Goal: Transaction & Acquisition: Download file/media

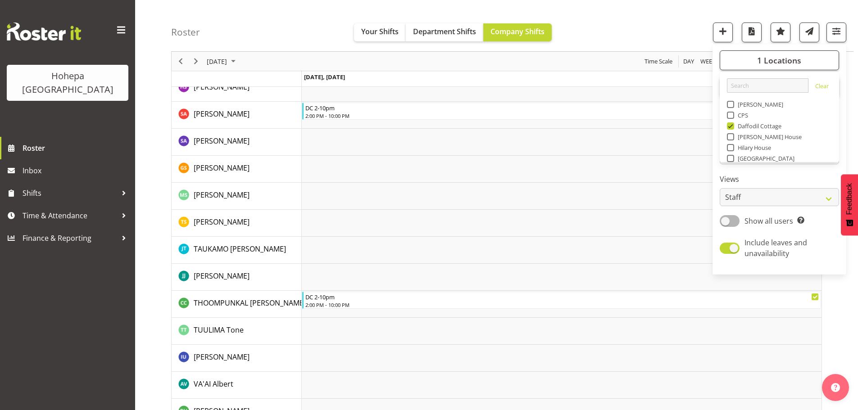
scroll to position [1487, 0]
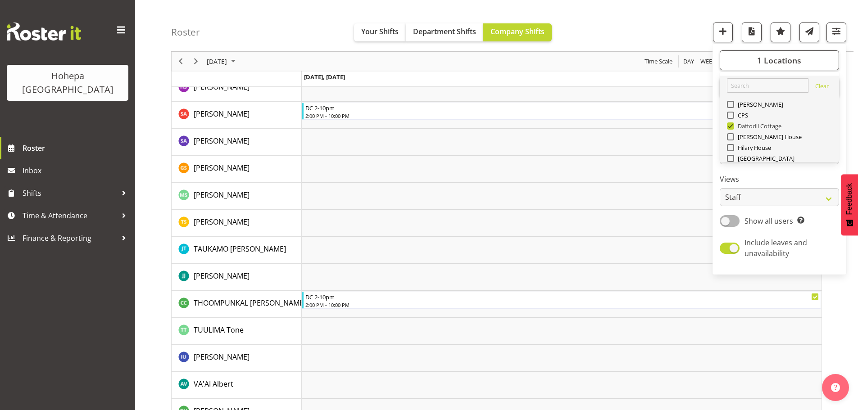
click at [733, 124] on span at bounding box center [730, 126] width 7 height 7
click at [733, 124] on input "Daffodil Cottage" at bounding box center [730, 126] width 6 height 6
checkbox input "false"
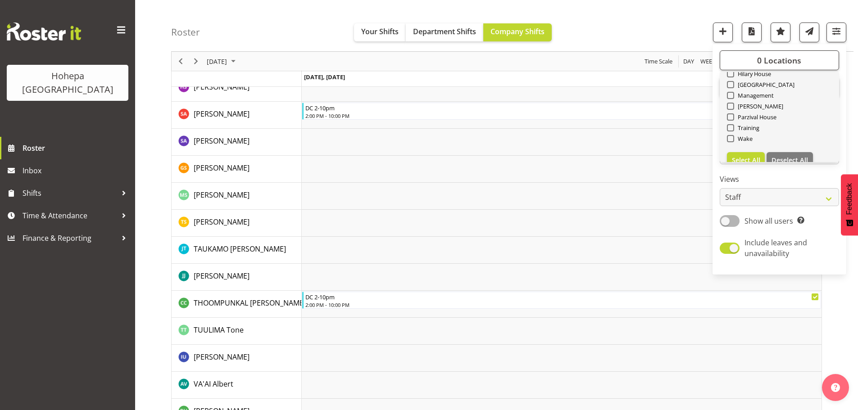
scroll to position [86, 0]
click at [757, 143] on span "Select All" at bounding box center [746, 147] width 28 height 9
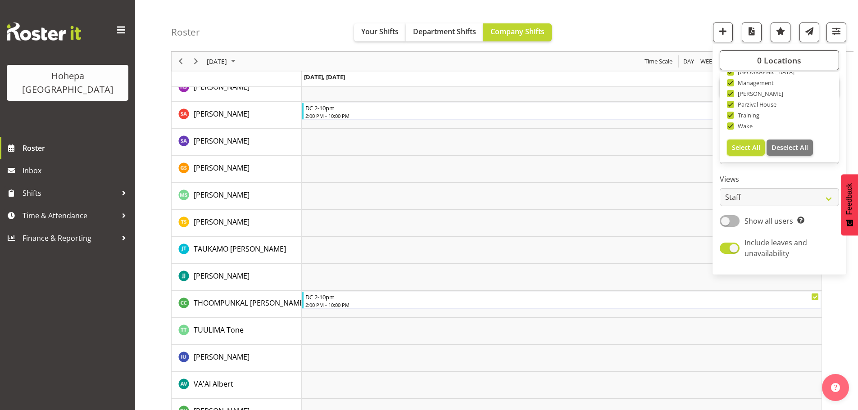
checkbox input "true"
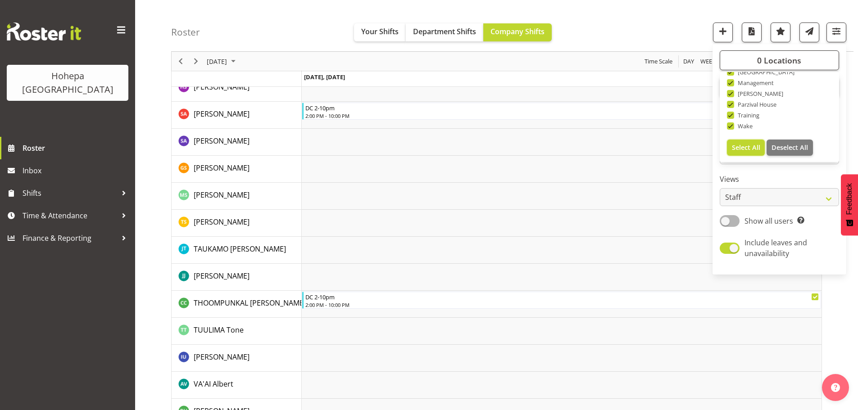
checkbox input "true"
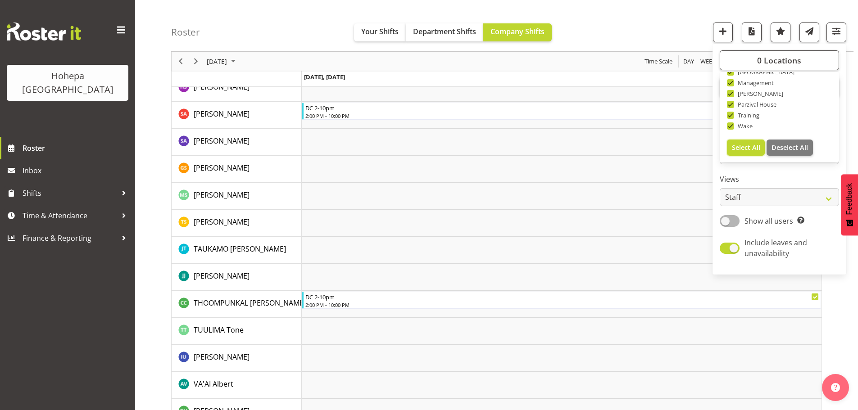
checkbox input "true"
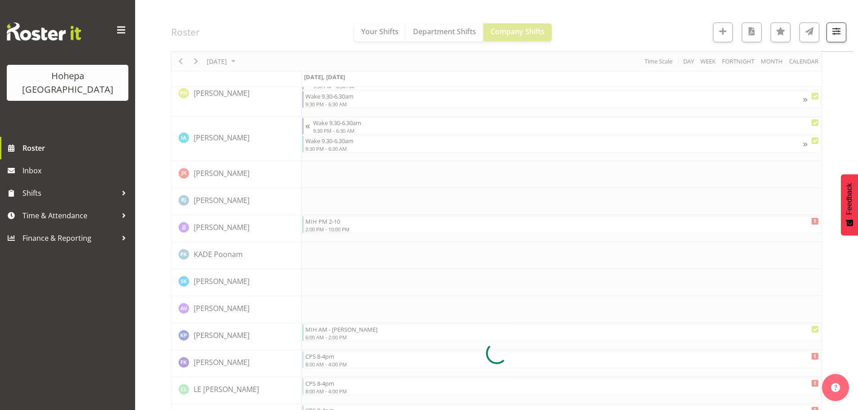
scroll to position [2293, 0]
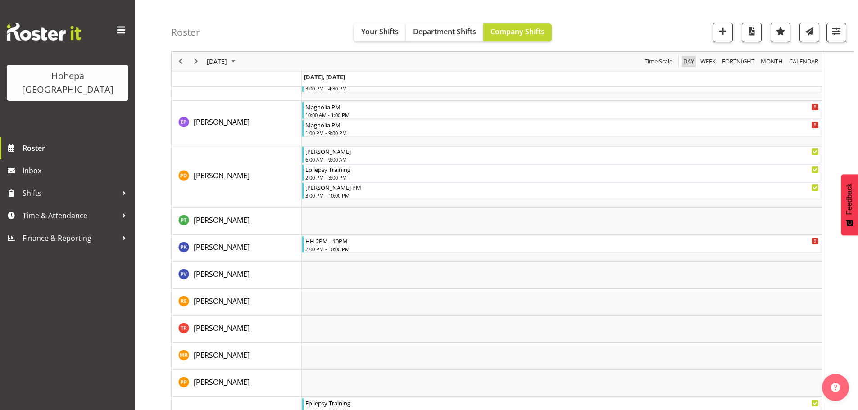
click at [691, 64] on span "Day" at bounding box center [688, 61] width 13 height 11
click at [197, 62] on span "Next" at bounding box center [196, 61] width 11 height 11
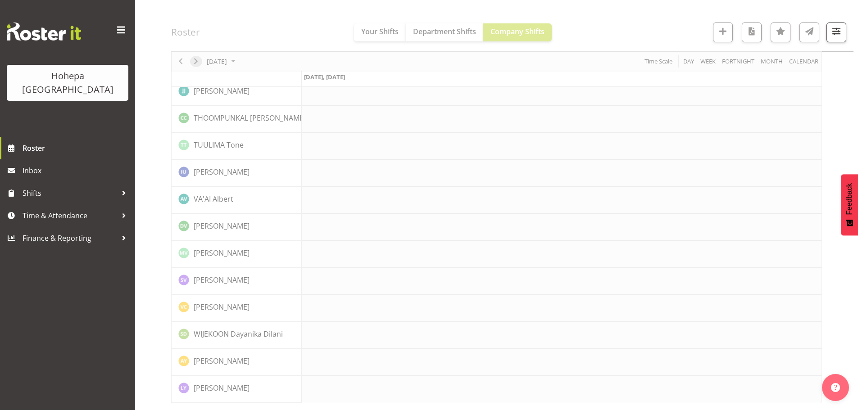
scroll to position [2077, 0]
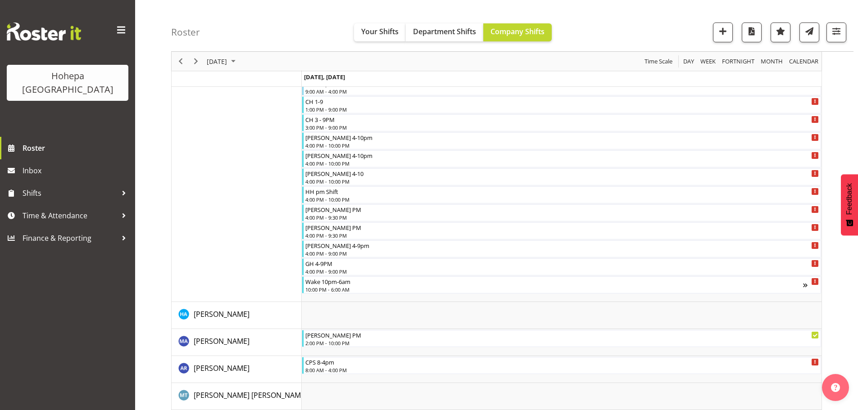
scroll to position [405, 0]
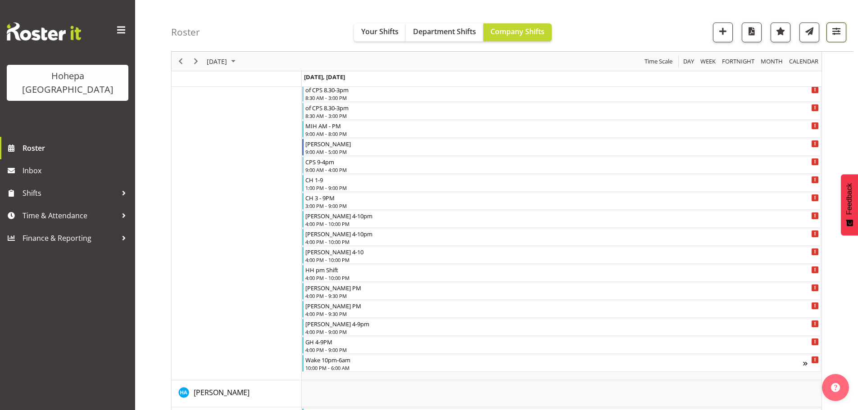
click at [832, 34] on span "button" at bounding box center [837, 31] width 12 height 12
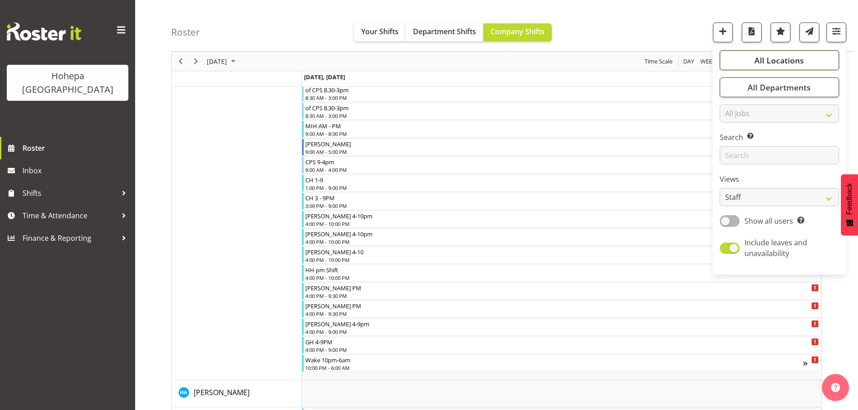
click at [782, 63] on span "All Locations" at bounding box center [780, 60] width 50 height 11
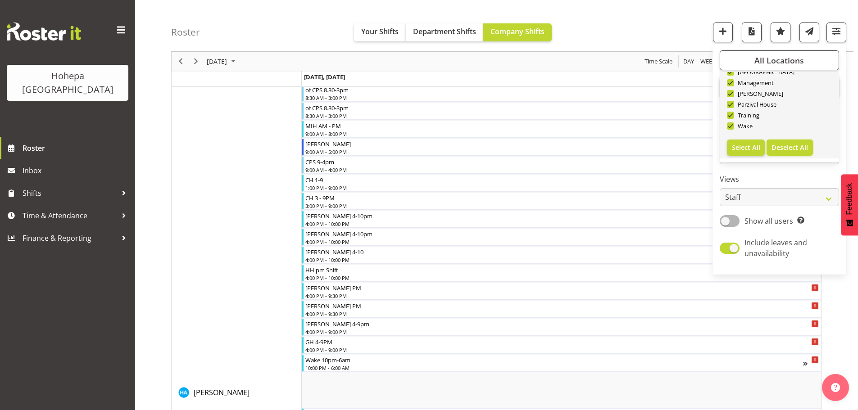
click at [785, 145] on span "Deselect All" at bounding box center [790, 147] width 36 height 9
checkbox input "false"
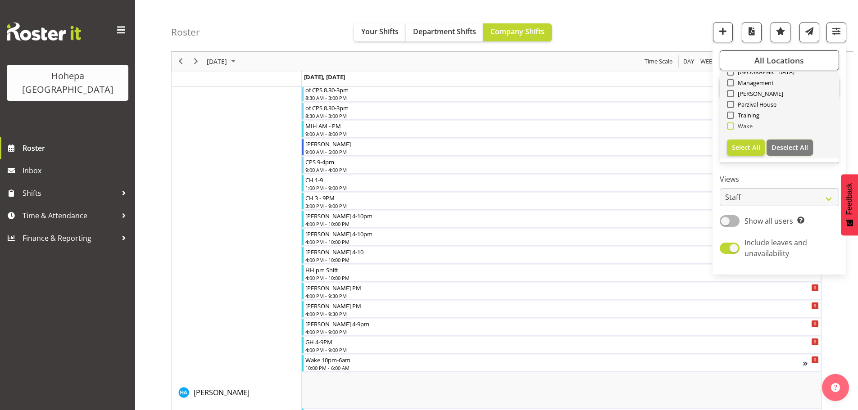
checkbox input "false"
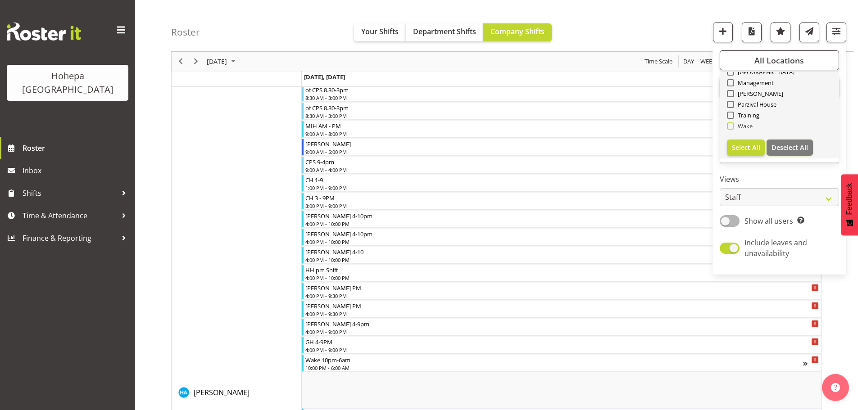
checkbox input "false"
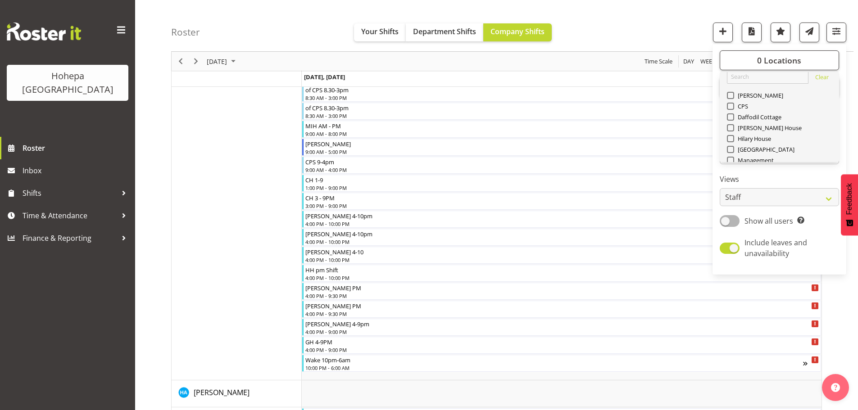
scroll to position [0, 0]
click at [732, 117] on span at bounding box center [730, 115] width 7 height 7
click at [732, 117] on input "CPS" at bounding box center [730, 116] width 6 height 6
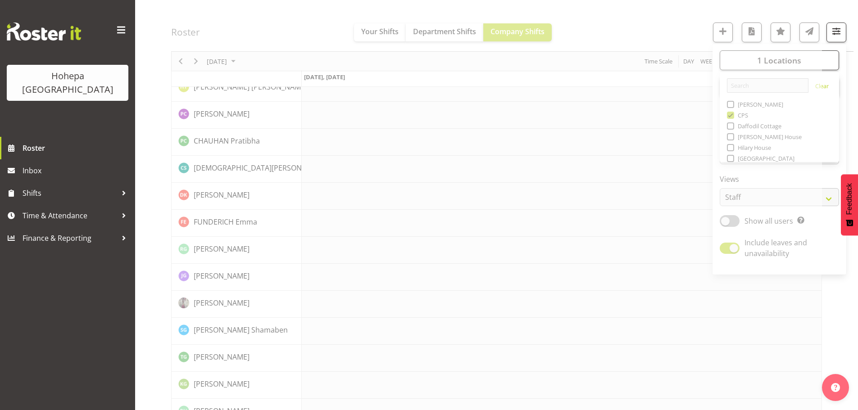
drag, startPoint x: 673, startPoint y: 26, endPoint x: 693, endPoint y: 39, distance: 24.1
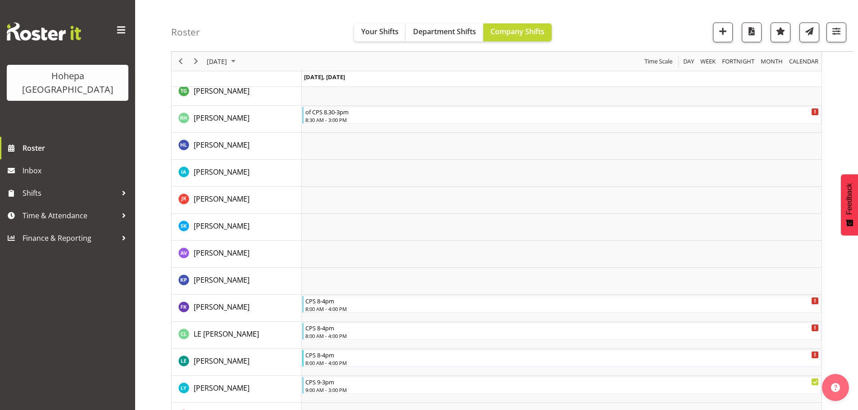
scroll to position [167, 0]
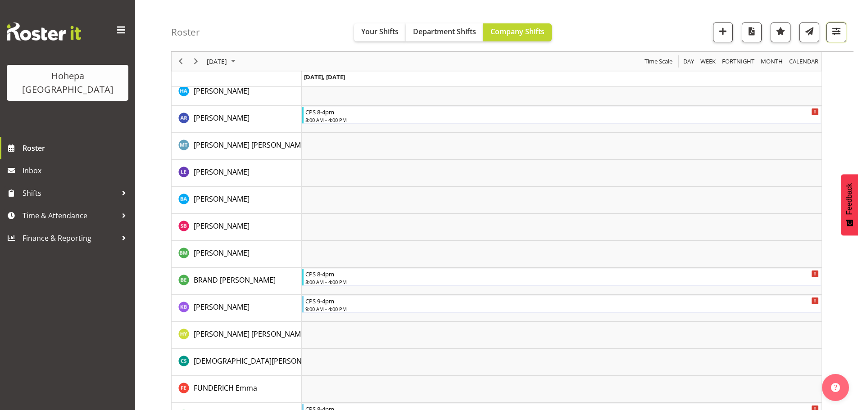
click at [833, 32] on span "button" at bounding box center [837, 31] width 12 height 12
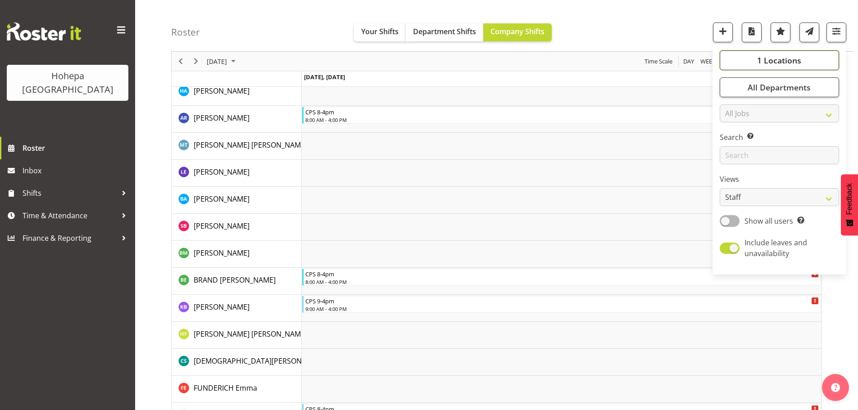
click at [746, 60] on button "1 Locations" at bounding box center [779, 60] width 119 height 20
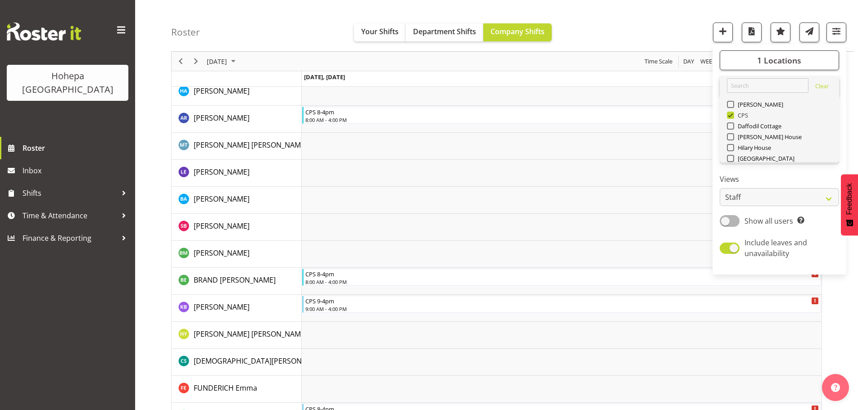
drag, startPoint x: 729, startPoint y: 113, endPoint x: 752, endPoint y: 129, distance: 27.8
click at [730, 113] on span at bounding box center [730, 115] width 7 height 7
click at [730, 113] on input "CPS" at bounding box center [730, 116] width 6 height 6
checkbox input "false"
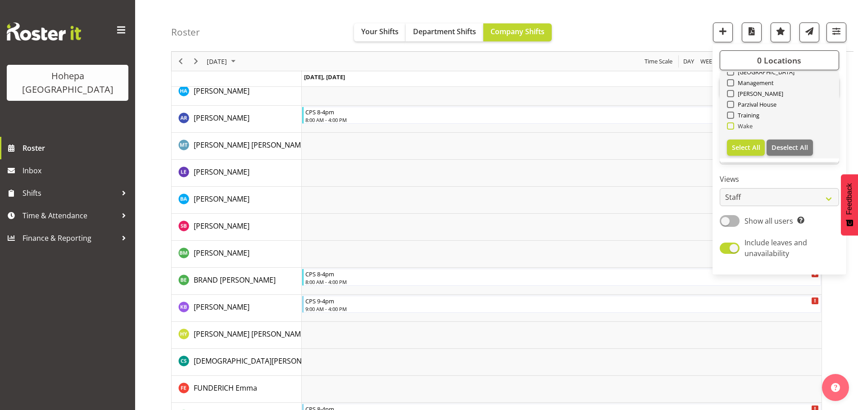
click at [731, 125] on span at bounding box center [730, 126] width 7 height 7
click at [731, 125] on input "Wake" at bounding box center [730, 126] width 6 height 6
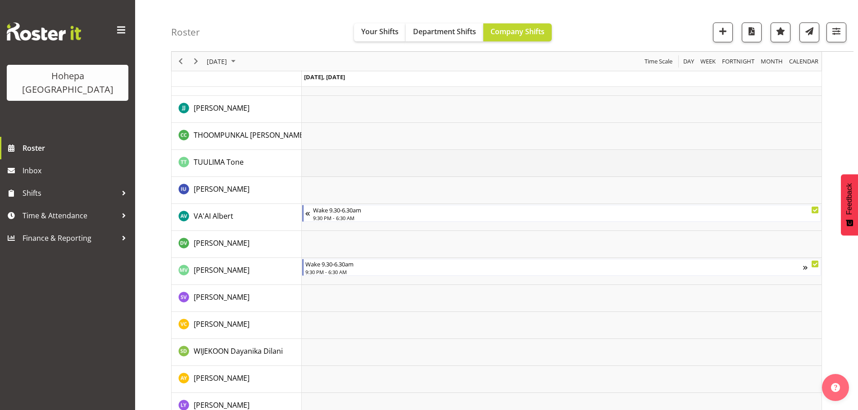
scroll to position [2130, 0]
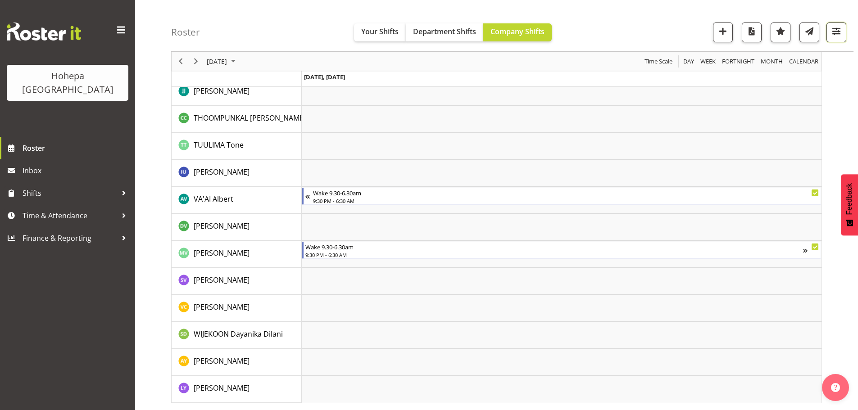
click at [832, 30] on span "button" at bounding box center [837, 31] width 12 height 12
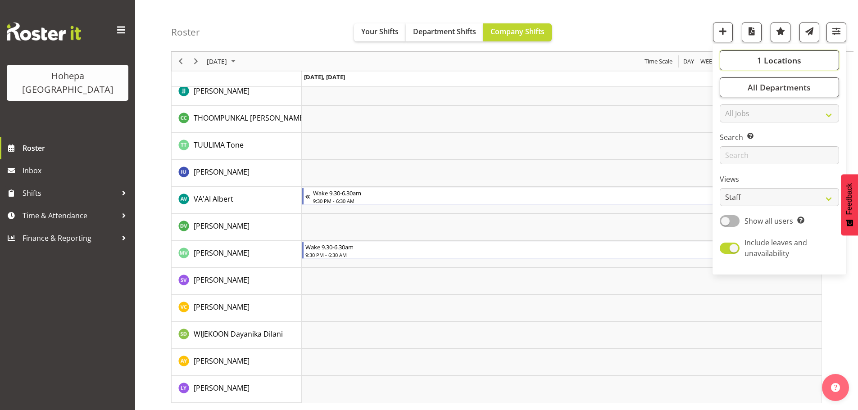
click at [783, 58] on span "1 Locations" at bounding box center [779, 60] width 44 height 11
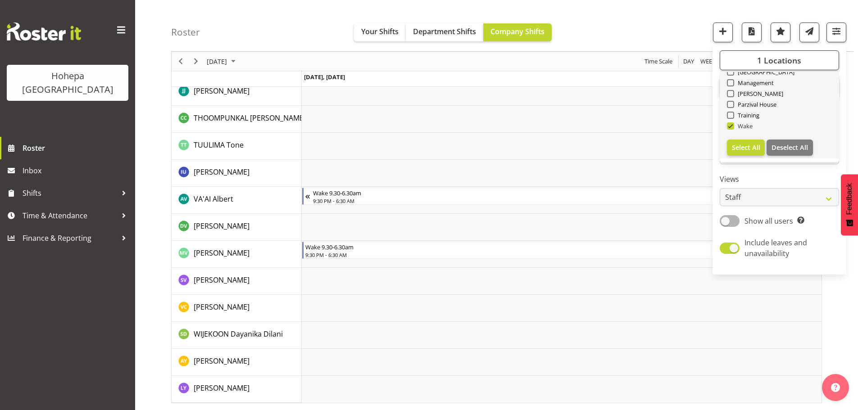
click at [735, 125] on span "Wake" at bounding box center [743, 126] width 19 height 7
click at [733, 125] on input "Wake" at bounding box center [730, 126] width 6 height 6
checkbox input "false"
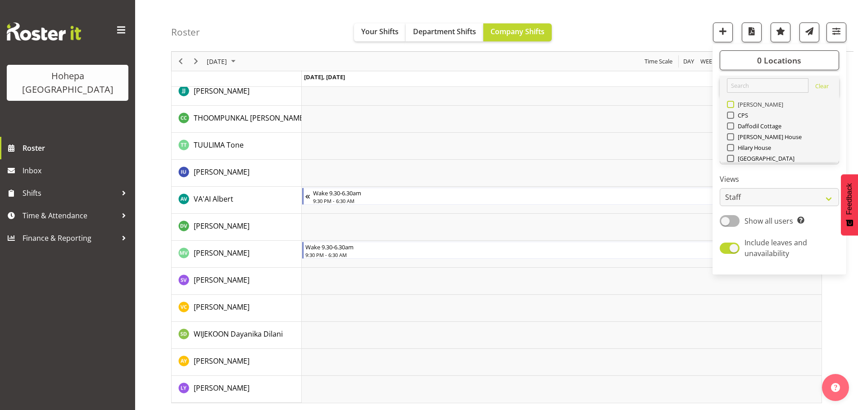
click at [735, 104] on span "[PERSON_NAME]" at bounding box center [759, 104] width 50 height 7
click at [733, 104] on input "[PERSON_NAME]" at bounding box center [730, 105] width 6 height 6
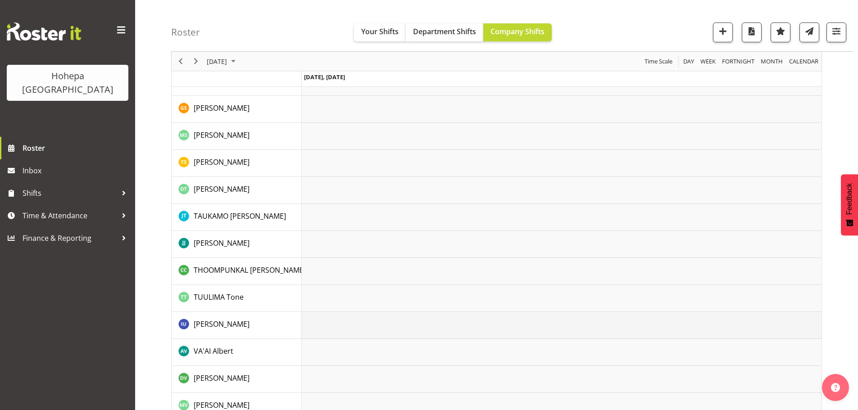
scroll to position [2113, 0]
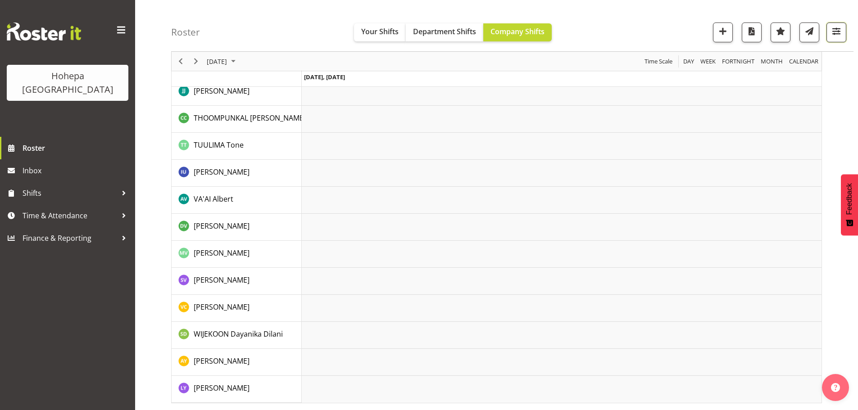
click at [835, 30] on span "button" at bounding box center [837, 31] width 12 height 12
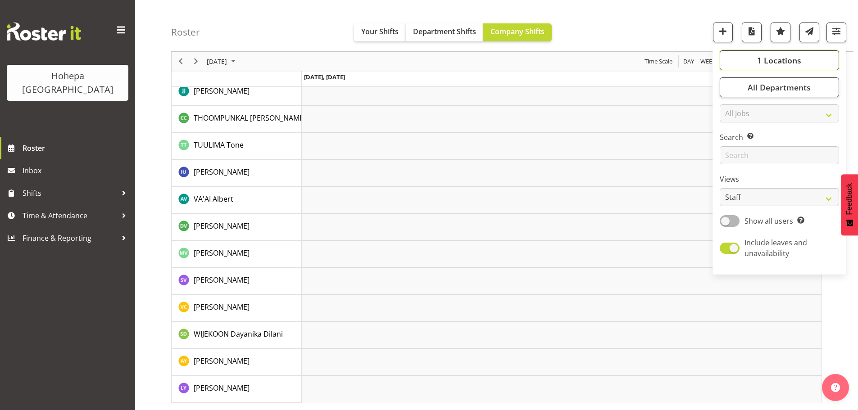
click at [785, 63] on span "1 Locations" at bounding box center [779, 60] width 44 height 11
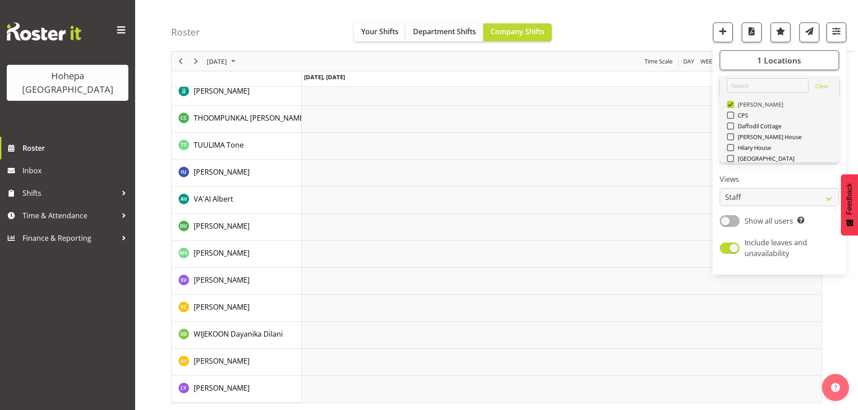
drag, startPoint x: 733, startPoint y: 107, endPoint x: 732, endPoint y: 135, distance: 28.0
click at [733, 108] on span at bounding box center [730, 104] width 7 height 7
click at [733, 108] on input "[PERSON_NAME]" at bounding box center [730, 105] width 6 height 6
checkbox input "false"
click at [730, 158] on span at bounding box center [730, 158] width 7 height 7
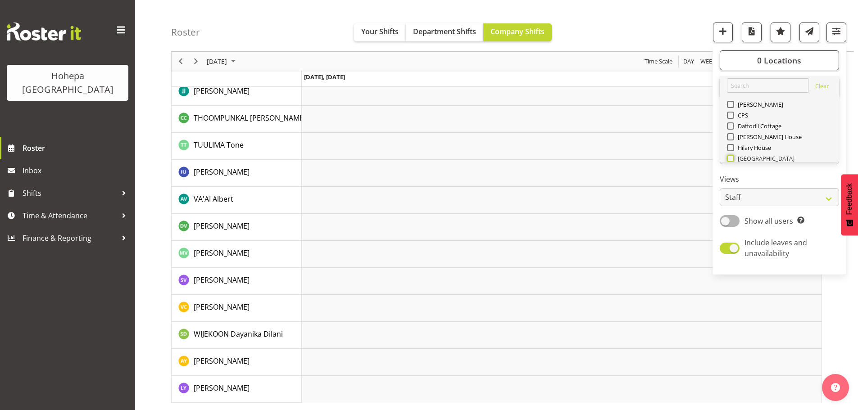
click at [730, 158] on input "[GEOGRAPHIC_DATA]" at bounding box center [730, 159] width 6 height 6
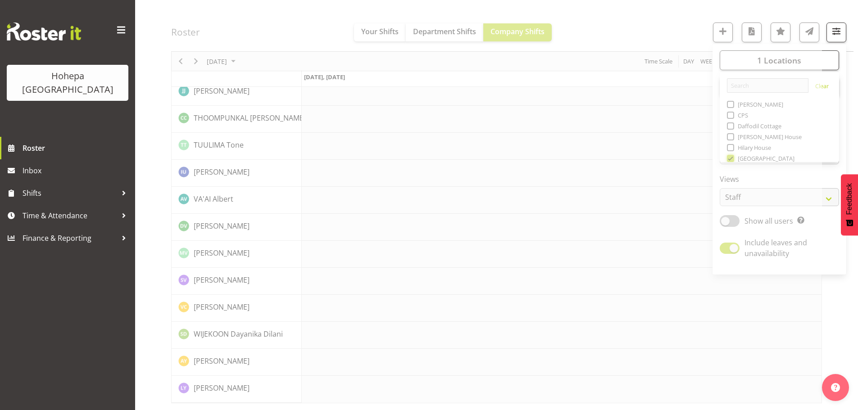
scroll to position [2077, 0]
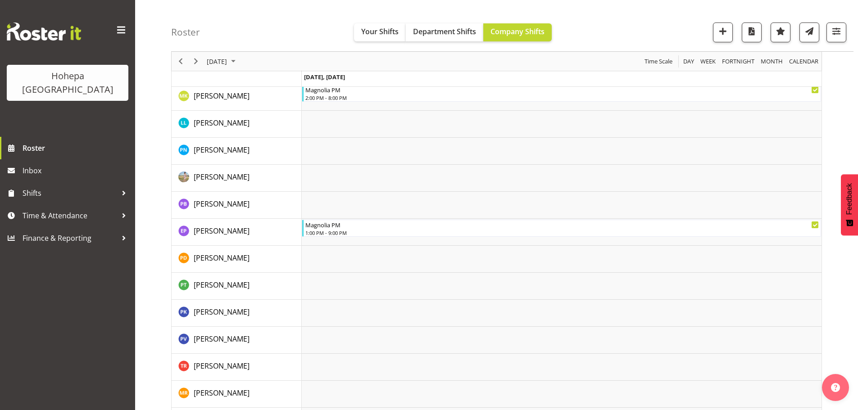
scroll to position [1216, 0]
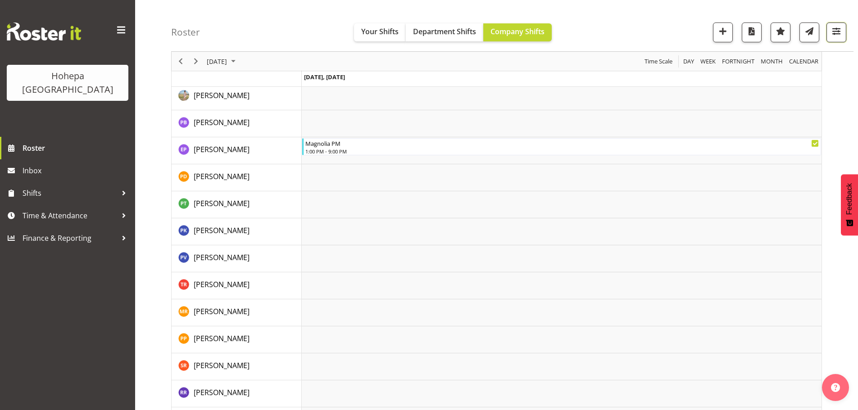
click at [837, 32] on span "button" at bounding box center [837, 31] width 12 height 12
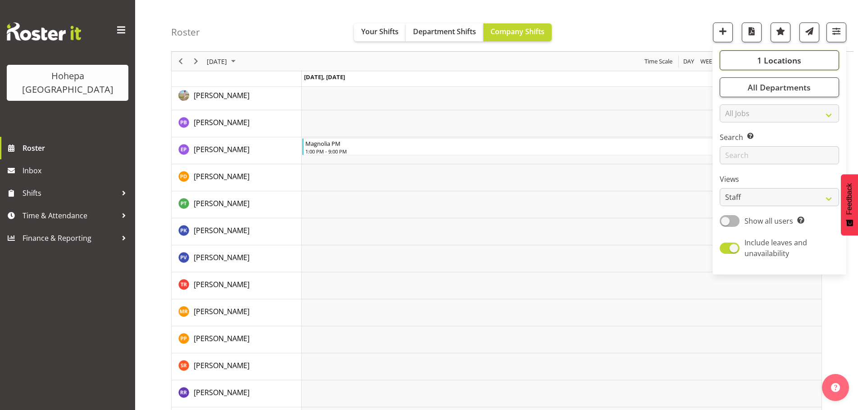
click at [786, 60] on span "1 Locations" at bounding box center [779, 60] width 44 height 11
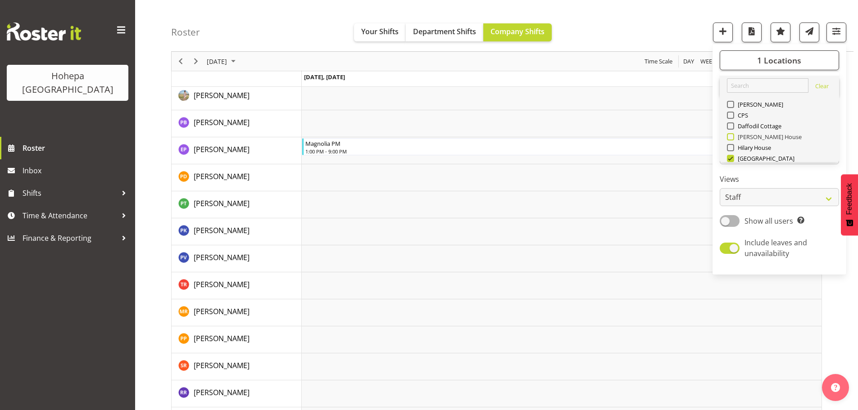
drag, startPoint x: 731, startPoint y: 157, endPoint x: 742, endPoint y: 134, distance: 25.6
click at [731, 156] on span at bounding box center [730, 158] width 7 height 7
click at [731, 156] on input "[GEOGRAPHIC_DATA]" at bounding box center [730, 159] width 6 height 6
checkbox input "false"
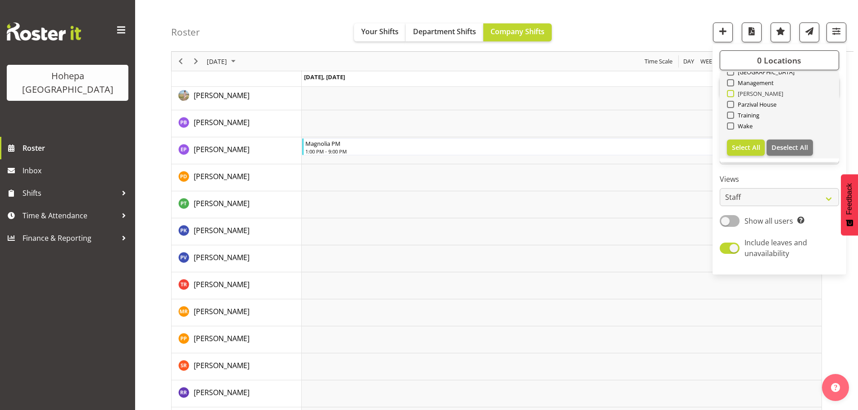
click at [732, 93] on span at bounding box center [730, 93] width 7 height 7
click at [732, 93] on input "[PERSON_NAME]" at bounding box center [730, 94] width 6 height 6
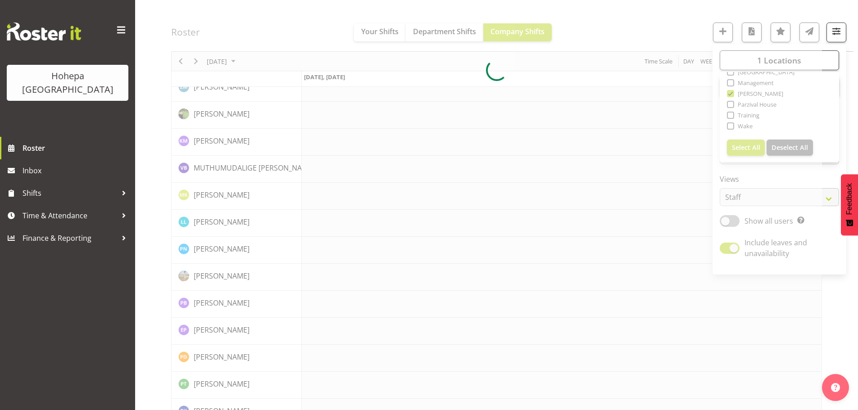
click at [641, 9] on div at bounding box center [496, 70] width 651 height 2389
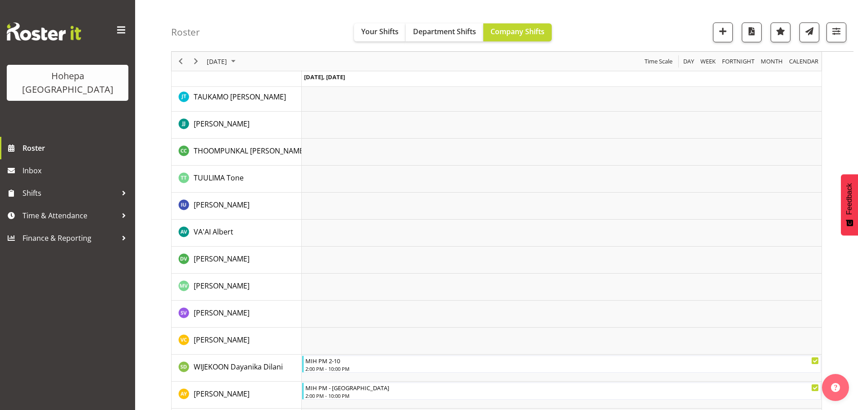
scroll to position [1987, 0]
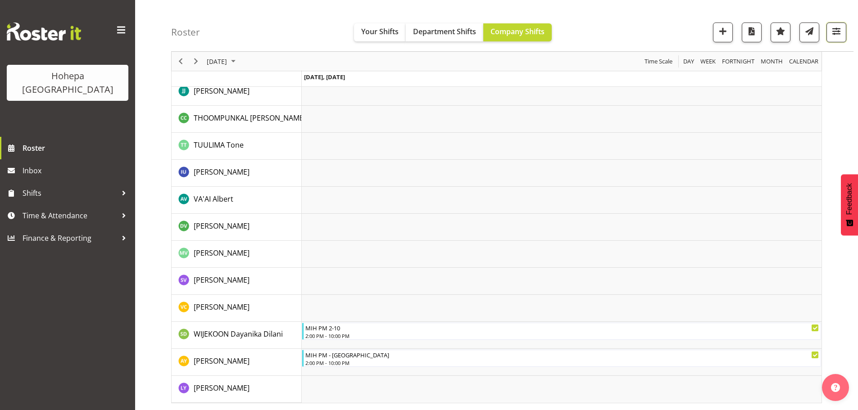
click at [836, 31] on span "button" at bounding box center [837, 31] width 12 height 12
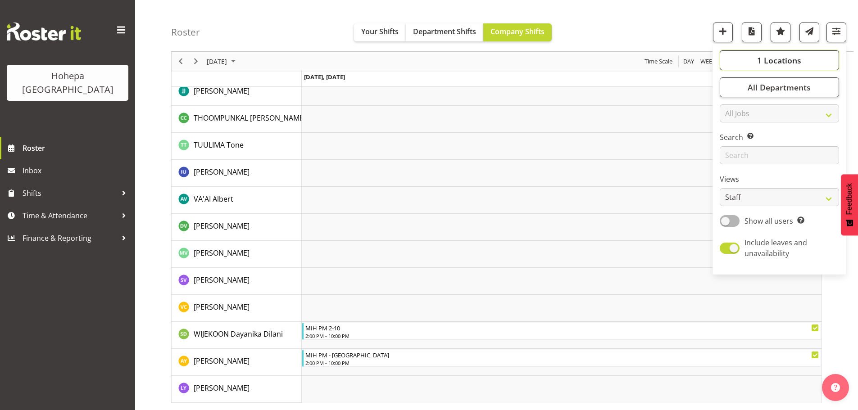
click at [785, 63] on span "1 Locations" at bounding box center [779, 60] width 44 height 11
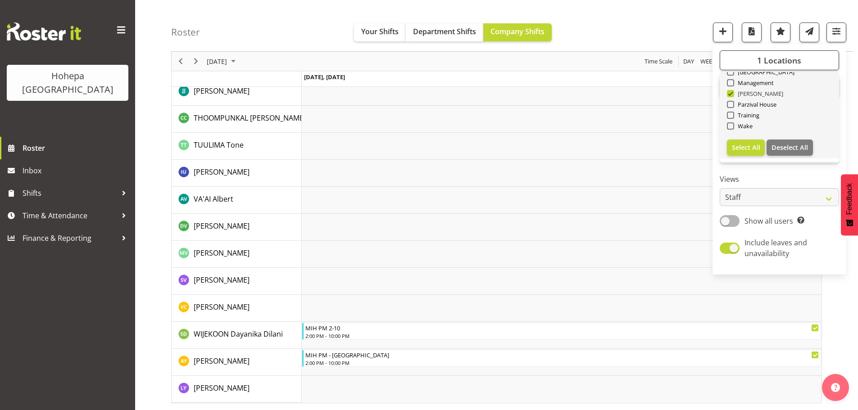
click at [730, 94] on span at bounding box center [730, 93] width 7 height 7
click at [730, 94] on input "[PERSON_NAME]" at bounding box center [730, 94] width 6 height 6
checkbox input "false"
click at [732, 105] on span at bounding box center [730, 104] width 7 height 7
click at [732, 105] on input "Parzival House" at bounding box center [730, 105] width 6 height 6
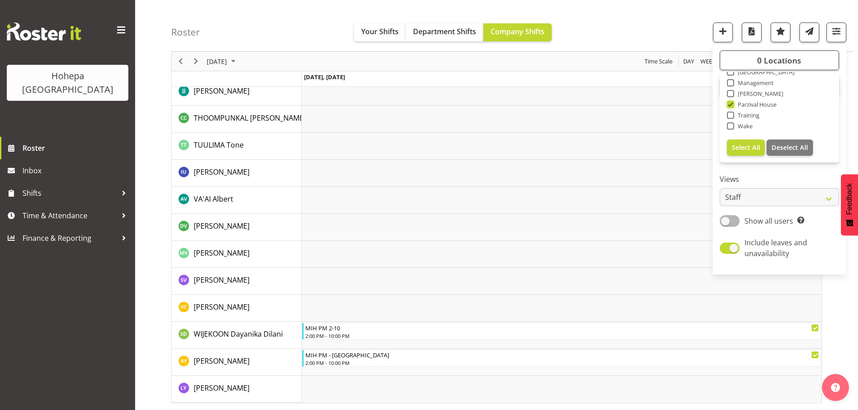
scroll to position [1915, 0]
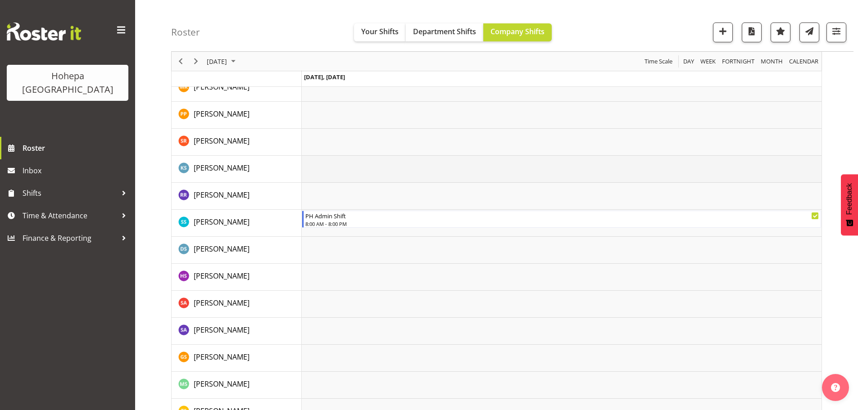
scroll to position [1888, 0]
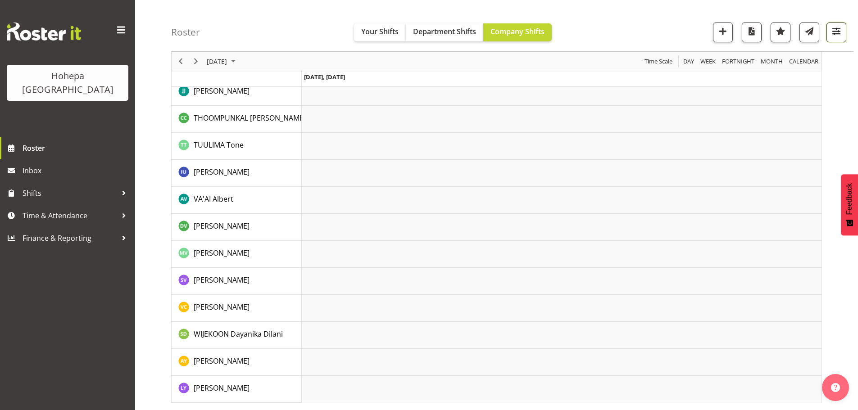
click at [837, 27] on span "button" at bounding box center [837, 31] width 12 height 12
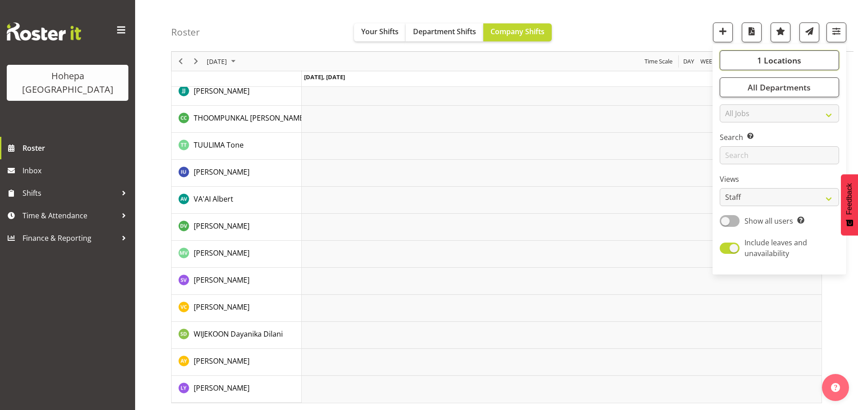
drag, startPoint x: 783, startPoint y: 58, endPoint x: 776, endPoint y: 64, distance: 8.9
click at [782, 58] on span "1 Locations" at bounding box center [779, 60] width 44 height 11
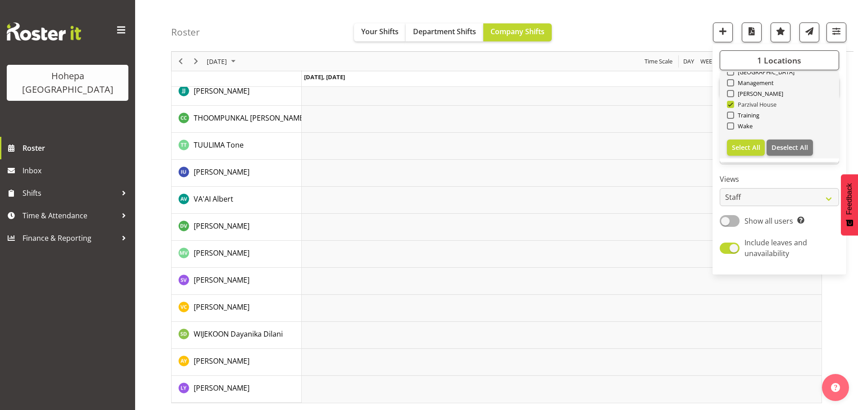
click at [732, 107] on span at bounding box center [730, 104] width 7 height 7
click at [732, 107] on input "Parzival House" at bounding box center [730, 105] width 6 height 6
checkbox input "false"
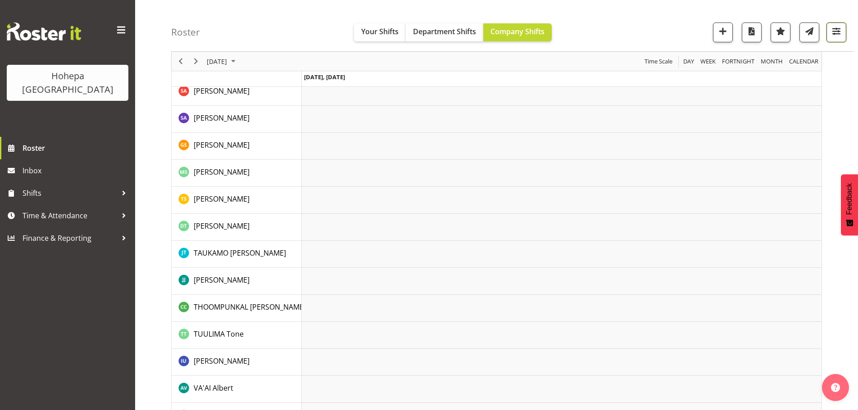
click at [838, 32] on span "button" at bounding box center [837, 31] width 12 height 12
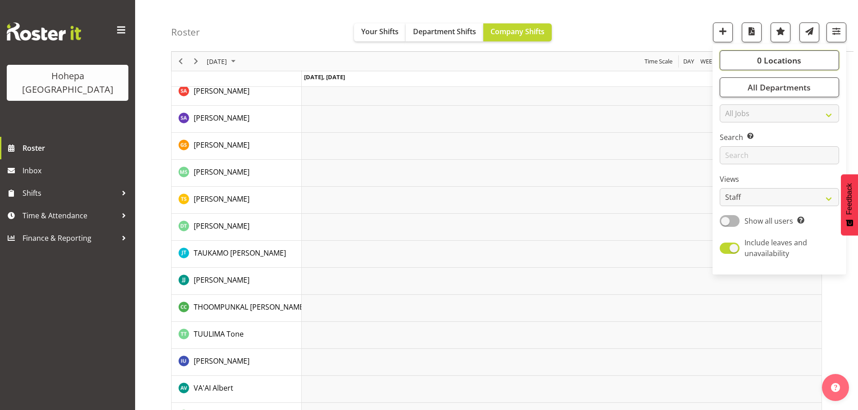
click at [786, 63] on span "0 Locations" at bounding box center [779, 60] width 44 height 11
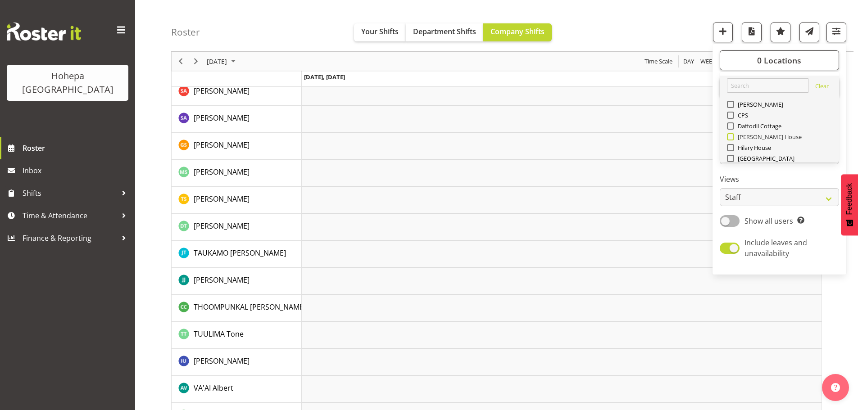
click at [734, 137] on span at bounding box center [730, 136] width 7 height 7
click at [733, 137] on input "[PERSON_NAME] House" at bounding box center [730, 137] width 6 height 6
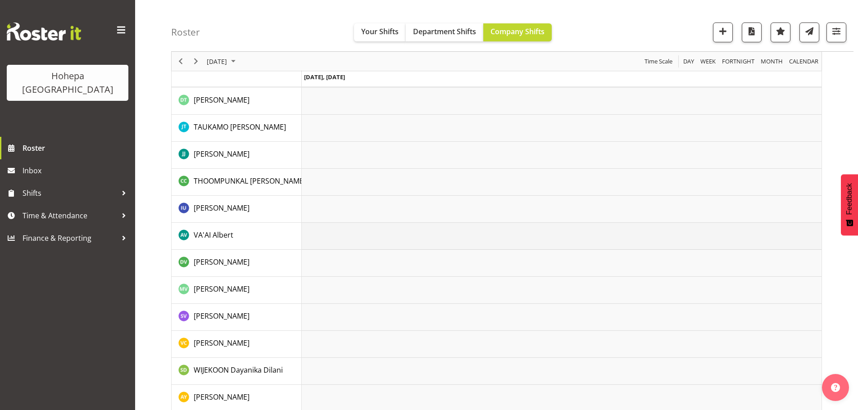
scroll to position [2050, 0]
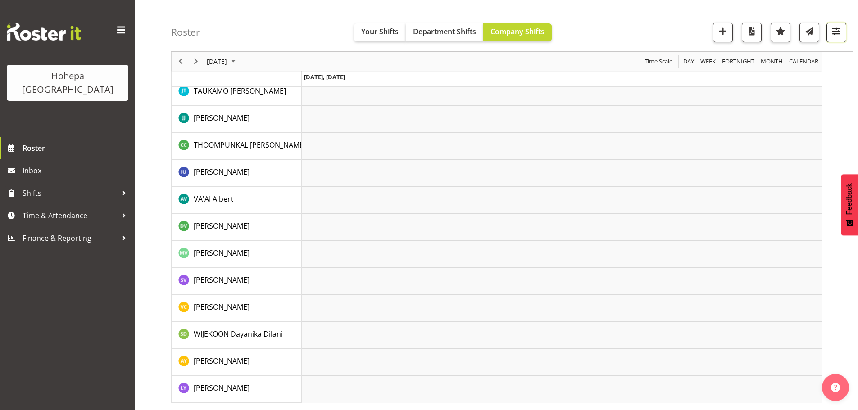
click at [832, 35] on span "button" at bounding box center [837, 31] width 12 height 12
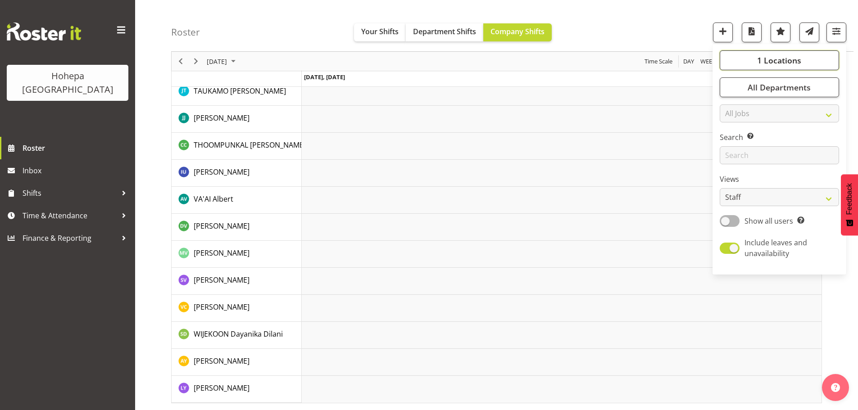
click at [787, 61] on span "1 Locations" at bounding box center [779, 60] width 44 height 11
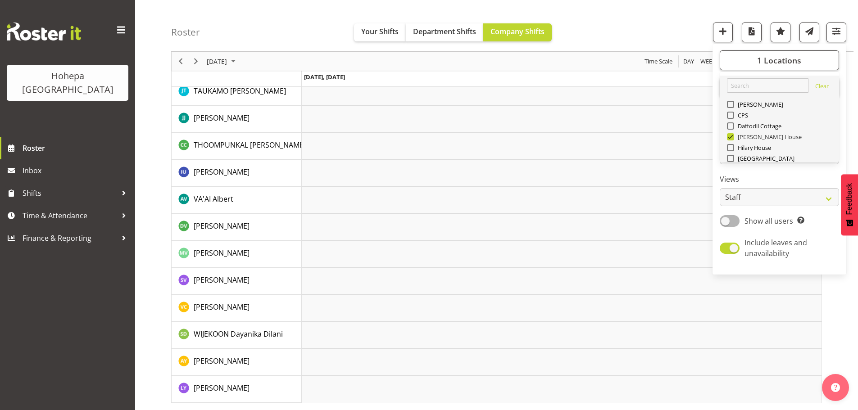
click at [730, 136] on span at bounding box center [730, 136] width 7 height 7
click at [730, 136] on input "[PERSON_NAME] House" at bounding box center [730, 137] width 6 height 6
checkbox input "false"
click at [731, 148] on span at bounding box center [730, 147] width 7 height 7
click at [731, 148] on input "Hilary House" at bounding box center [730, 148] width 6 height 6
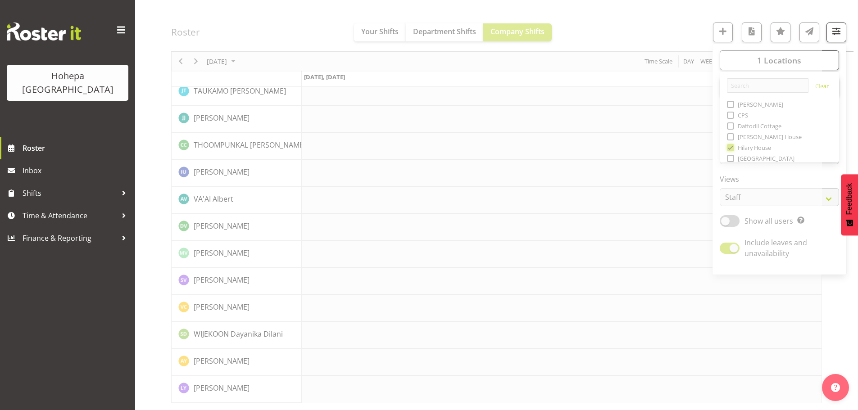
scroll to position [1888, 0]
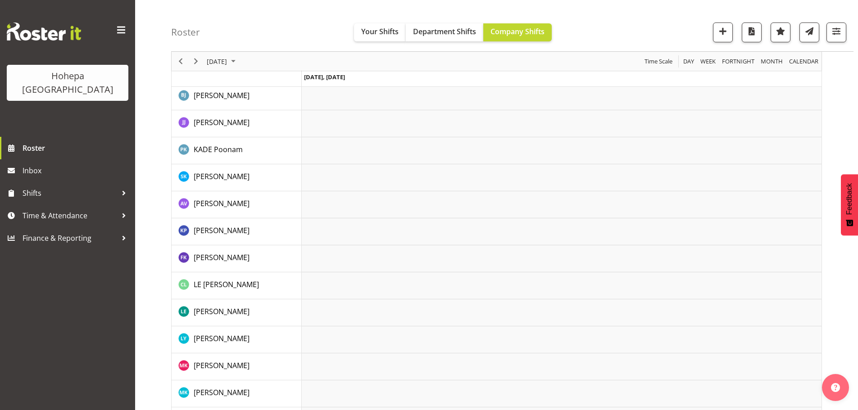
scroll to position [1351, 0]
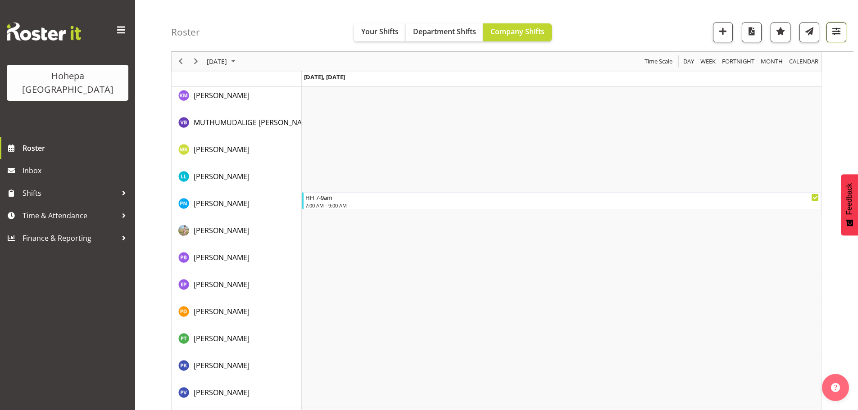
click at [834, 30] on span "button" at bounding box center [837, 31] width 12 height 12
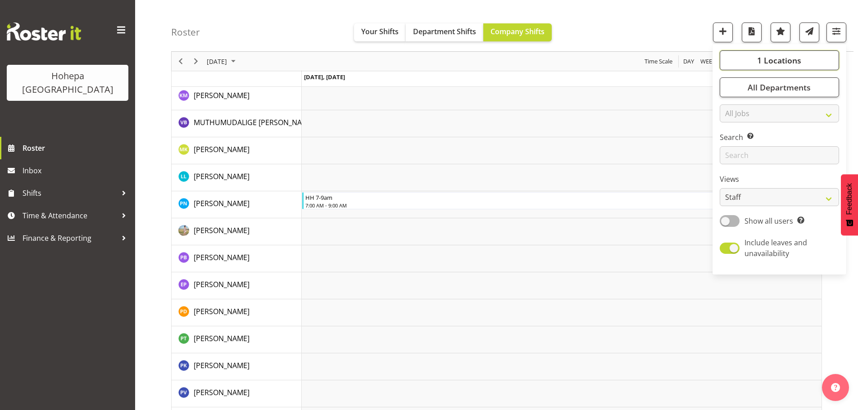
click at [782, 62] on span "1 Locations" at bounding box center [779, 60] width 44 height 11
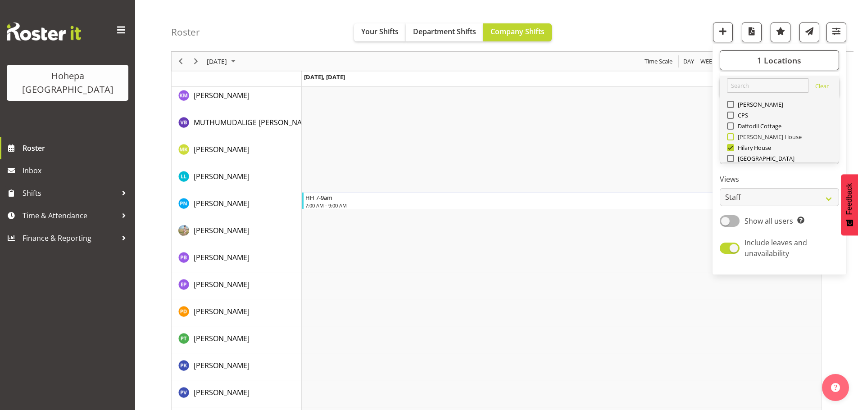
drag, startPoint x: 733, startPoint y: 148, endPoint x: 732, endPoint y: 136, distance: 12.6
click at [732, 146] on span at bounding box center [730, 147] width 7 height 7
click at [732, 146] on input "Hilary House" at bounding box center [730, 148] width 6 height 6
checkbox input "false"
click at [732, 127] on span at bounding box center [730, 126] width 7 height 7
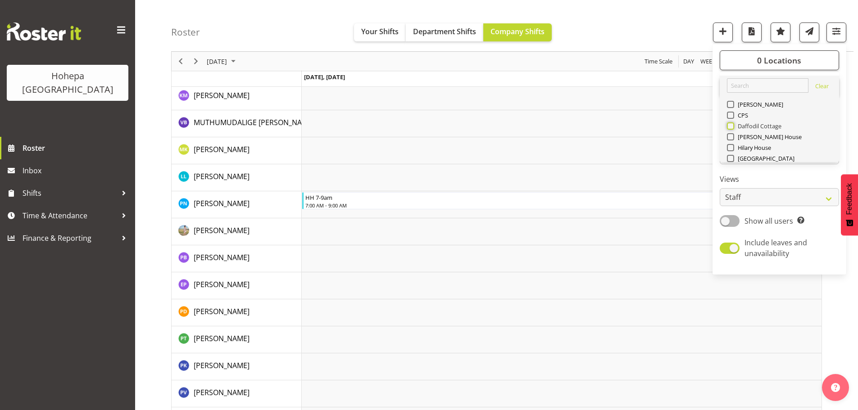
click at [732, 127] on input "Daffodil Cottage" at bounding box center [730, 126] width 6 height 6
checkbox input "true"
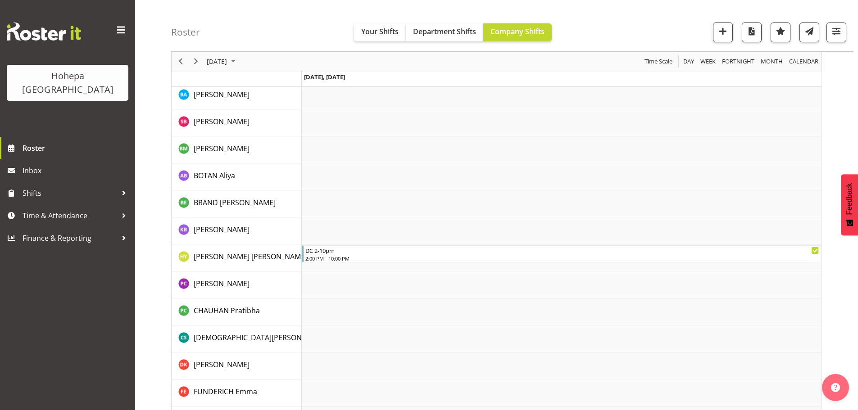
scroll to position [50, 0]
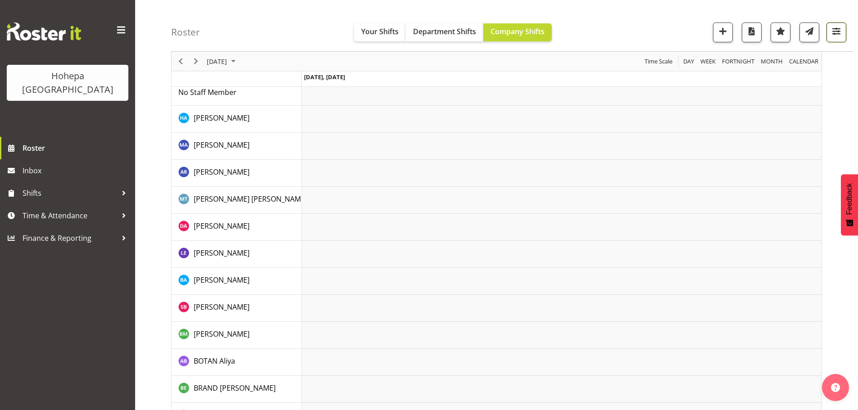
click at [838, 34] on span "button" at bounding box center [837, 31] width 12 height 12
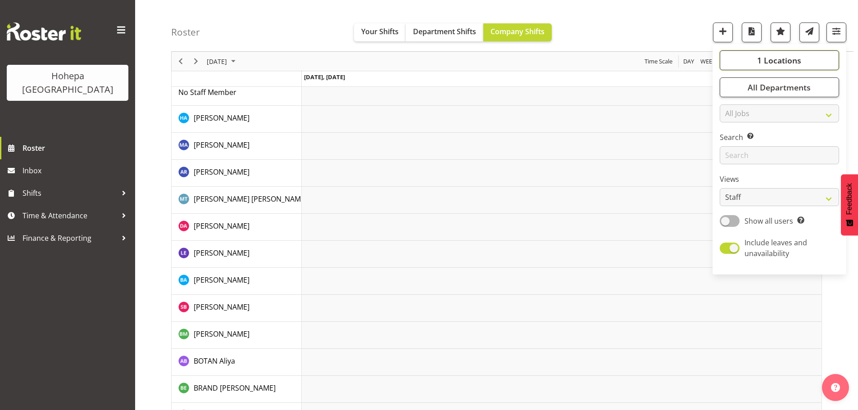
click at [792, 62] on span "1 Locations" at bounding box center [779, 60] width 44 height 11
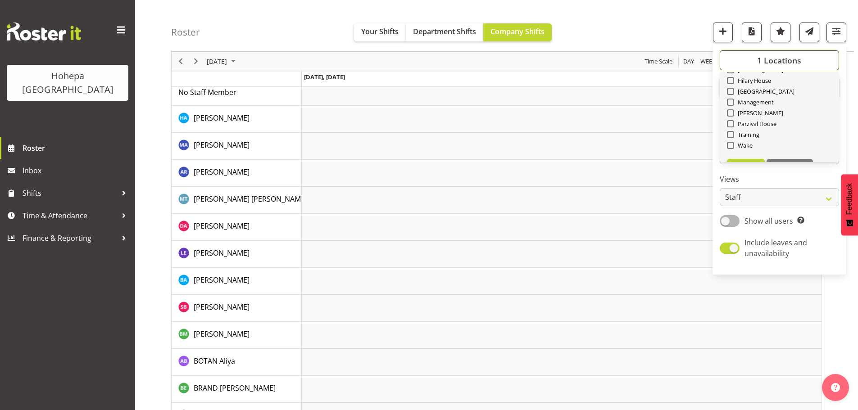
scroll to position [86, 0]
click at [750, 145] on span "Select All" at bounding box center [746, 147] width 28 height 9
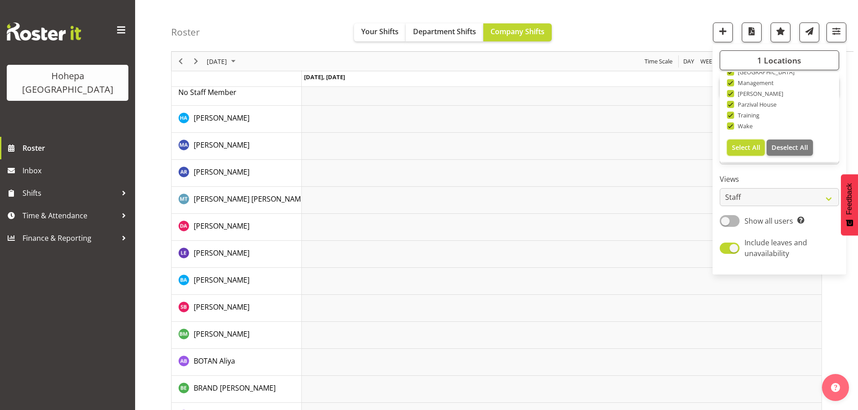
checkbox input "true"
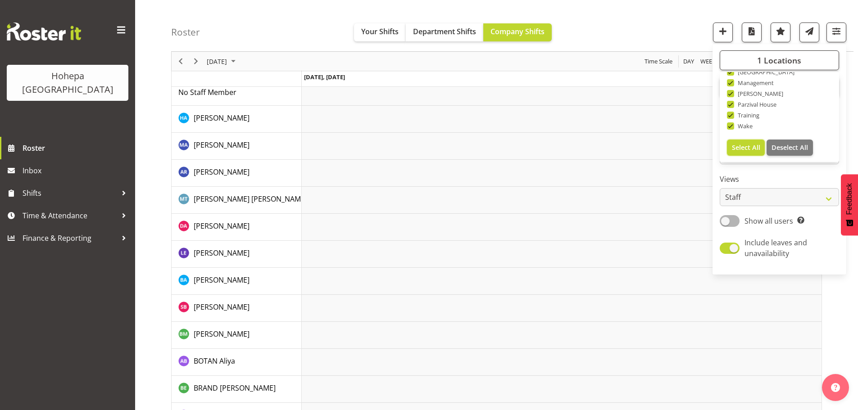
checkbox input "true"
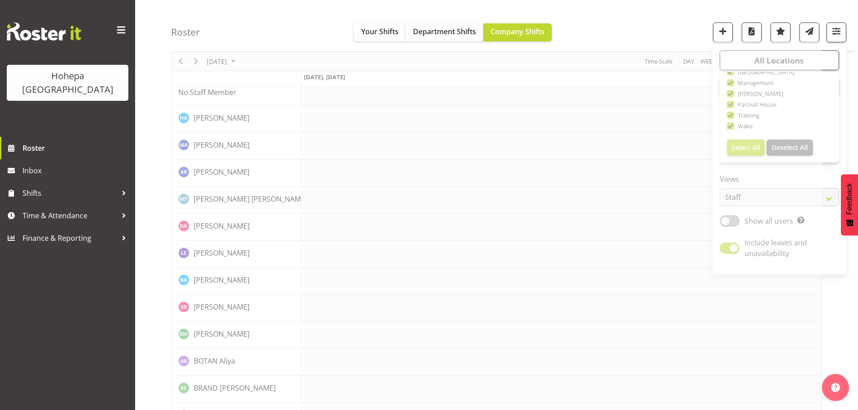
click at [586, 18] on div "Roster Your Shifts Department Shifts Company Shifts All Locations Clear Christo…" at bounding box center [512, 26] width 682 height 52
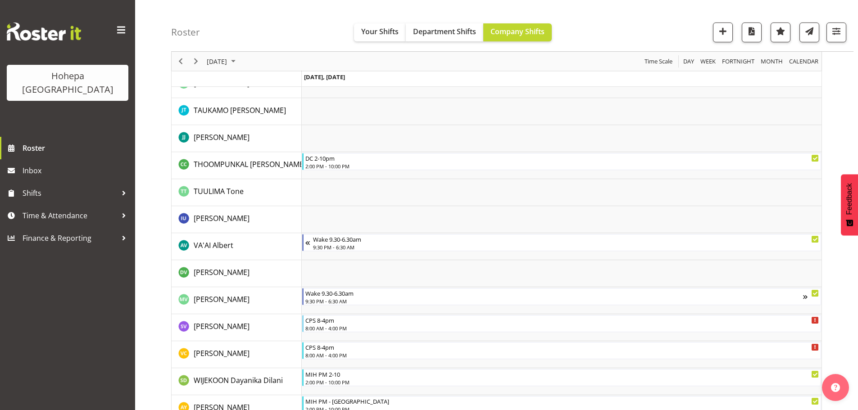
scroll to position [2813, 0]
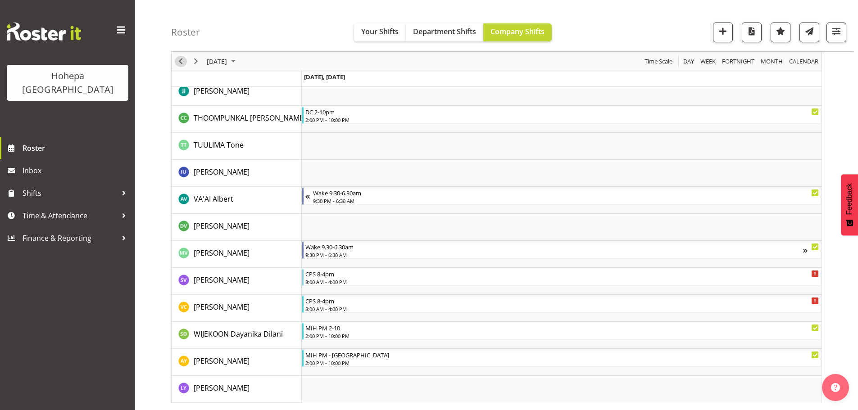
click at [185, 64] on span "Previous" at bounding box center [180, 61] width 11 height 11
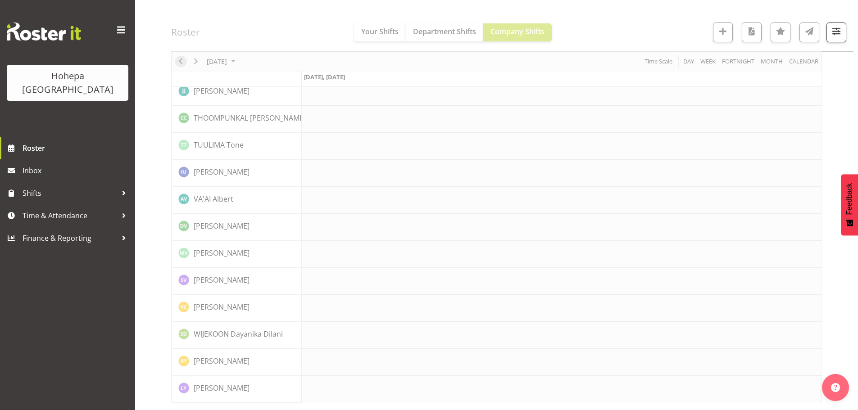
scroll to position [2077, 0]
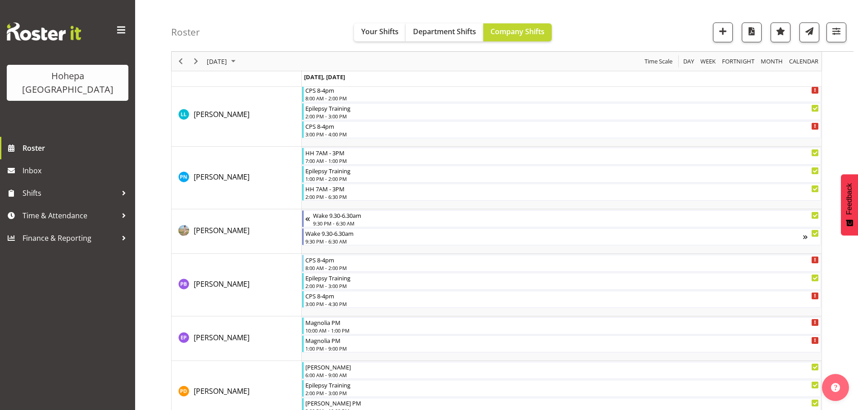
scroll to position [3114, 0]
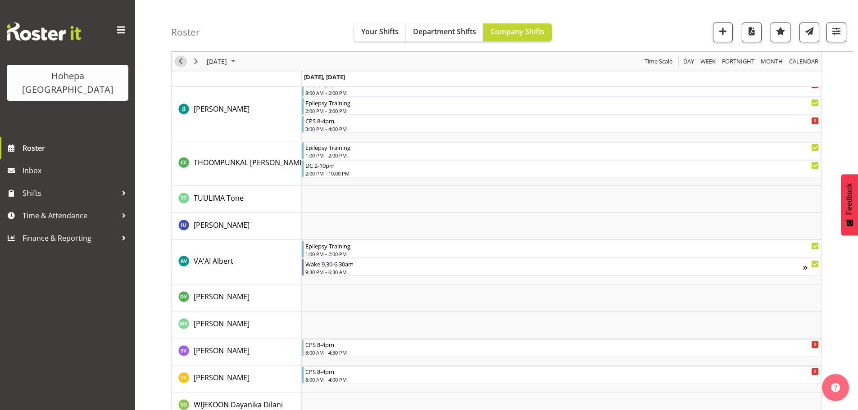
click at [183, 62] on span "Previous" at bounding box center [180, 61] width 11 height 11
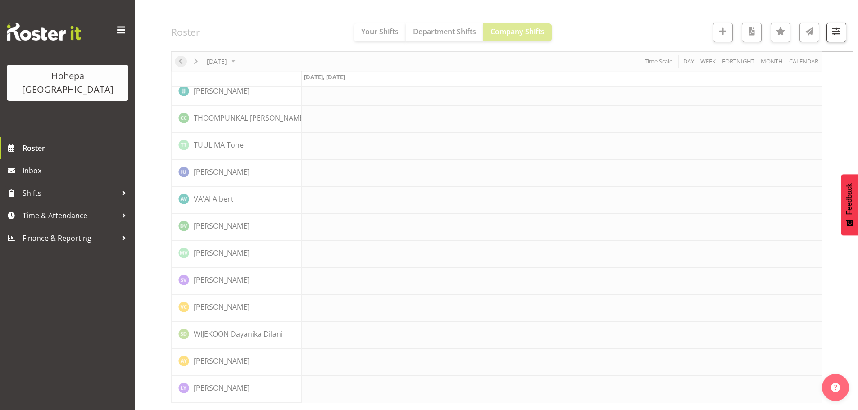
scroll to position [2077, 0]
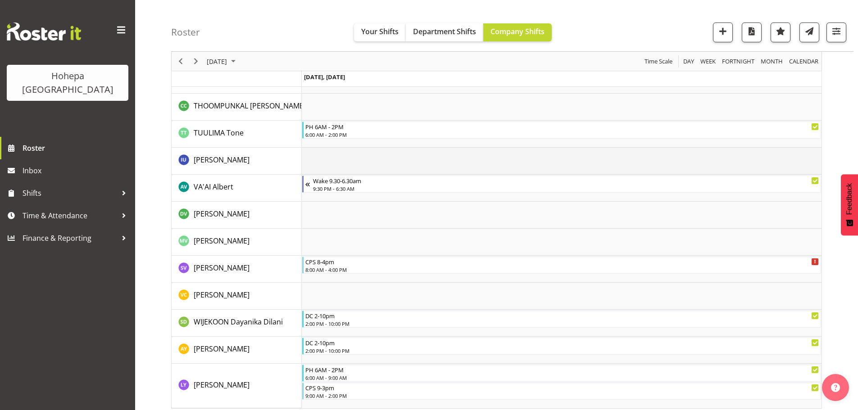
scroll to position [2901, 0]
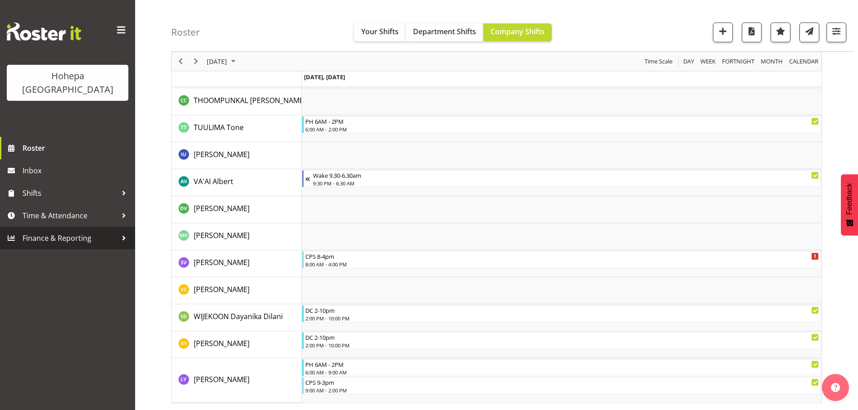
click at [50, 232] on span "Finance & Reporting" at bounding box center [70, 239] width 95 height 14
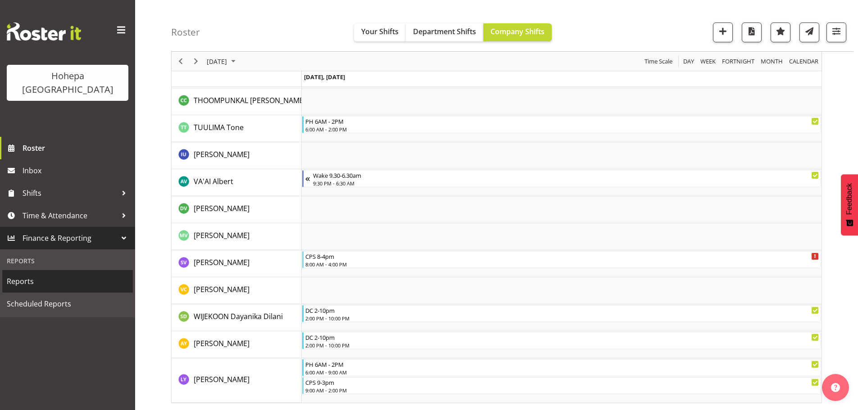
click at [31, 275] on span "Reports" at bounding box center [68, 282] width 122 height 14
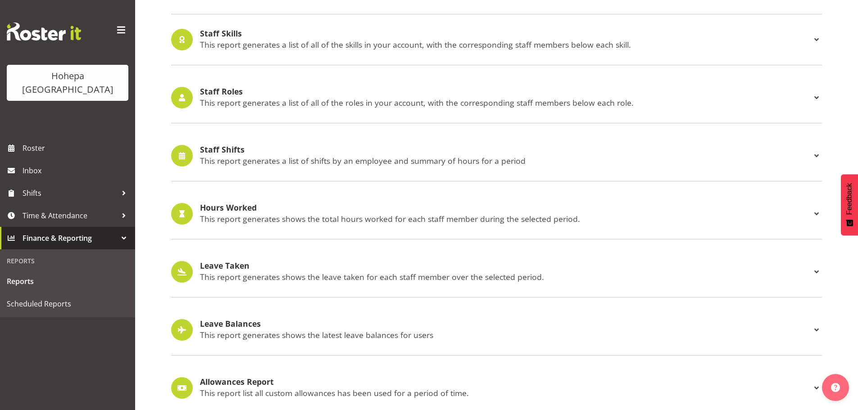
scroll to position [841, 0]
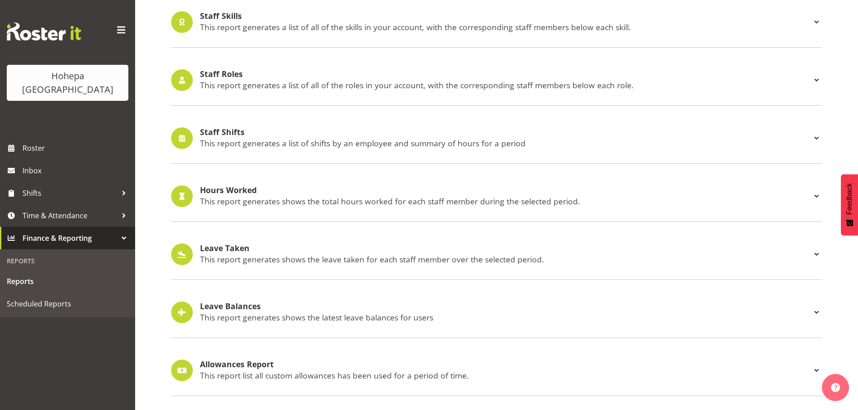
click at [240, 128] on h4 "Staff Shifts" at bounding box center [505, 132] width 611 height 9
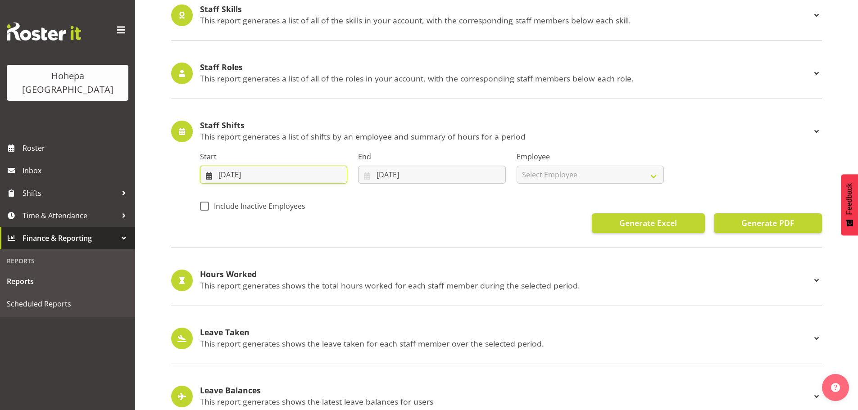
click at [224, 178] on input "[DATE]" at bounding box center [273, 175] width 147 height 18
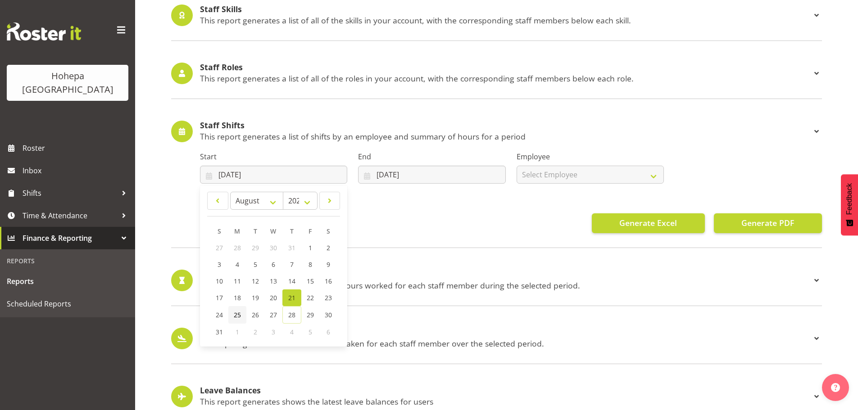
drag, startPoint x: 239, startPoint y: 317, endPoint x: 306, endPoint y: 260, distance: 88.2
click at [240, 316] on span "25" at bounding box center [237, 315] width 7 height 9
type input "[DATE]"
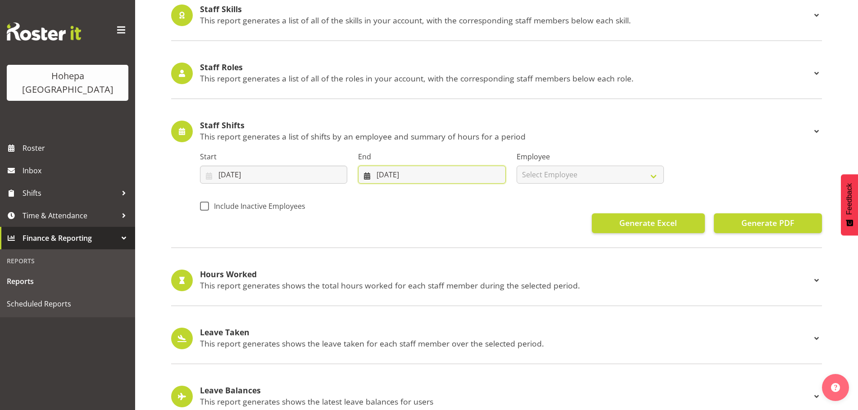
click at [376, 174] on input "[DATE]" at bounding box center [431, 175] width 147 height 18
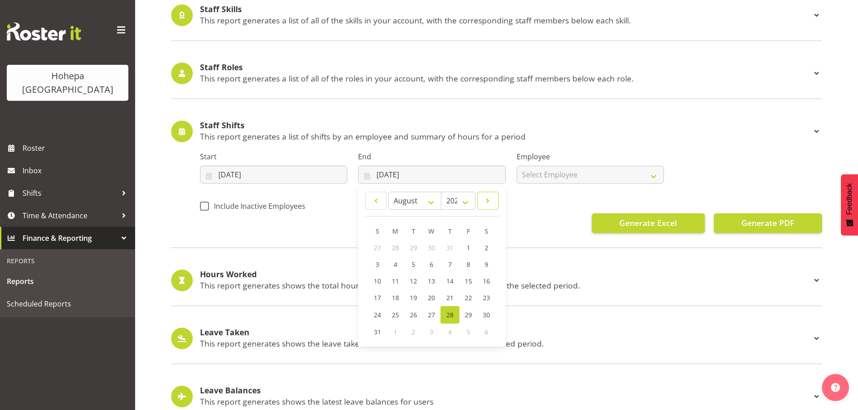
click at [487, 201] on span at bounding box center [487, 201] width 9 height 11
select select "8"
click at [379, 264] on span "7" at bounding box center [378, 264] width 4 height 9
type input "[DATE]"
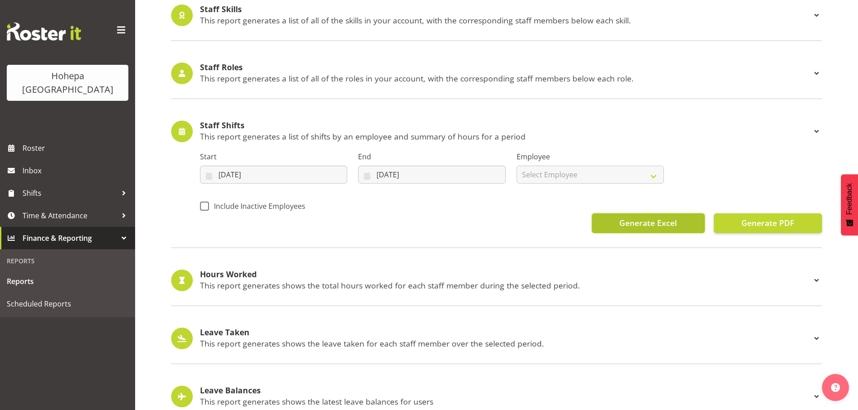
click at [630, 222] on span "Generate Excel" at bounding box center [648, 223] width 58 height 12
